Goal: Task Accomplishment & Management: Use online tool/utility

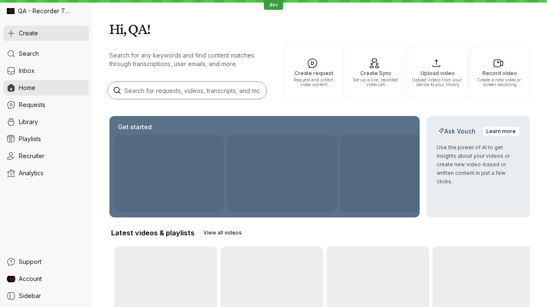
click at [46, 33] on button "Create" at bounding box center [45, 33] width 85 height 15
